Goal: Transaction & Acquisition: Purchase product/service

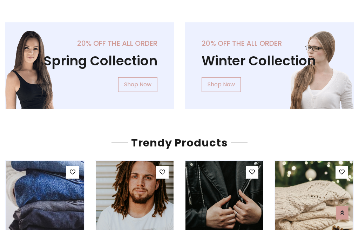
scroll to position [36, 0]
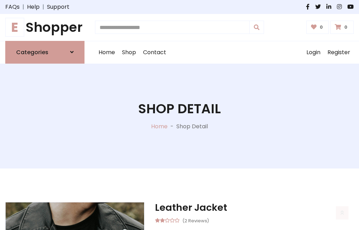
click at [45, 27] on h1 "E Shopper" at bounding box center [44, 28] width 79 height 16
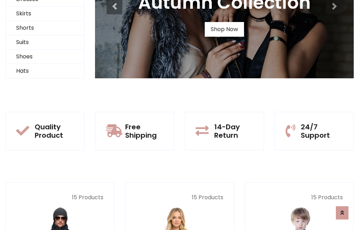
scroll to position [68, 0]
